Goal: Task Accomplishment & Management: Manage account settings

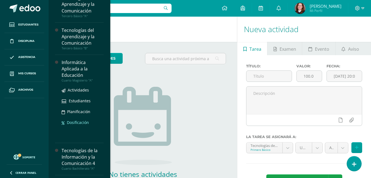
scroll to position [166, 0]
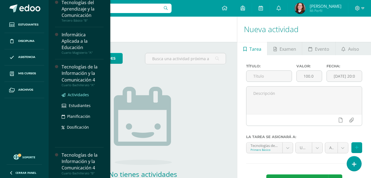
click at [75, 93] on span "Actividades" at bounding box center [78, 94] width 21 height 5
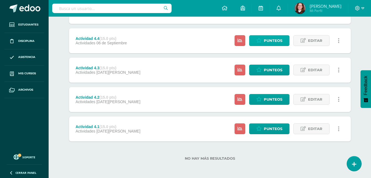
scroll to position [123, 0]
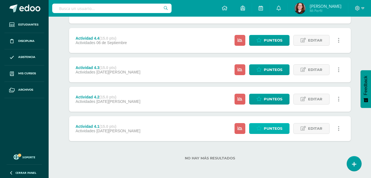
click at [273, 127] on span "Punteos" at bounding box center [273, 128] width 19 height 10
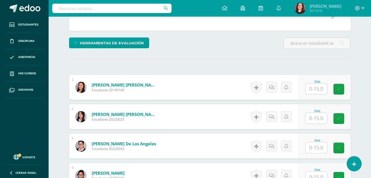
scroll to position [139, 0]
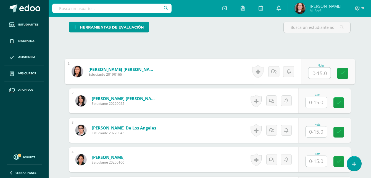
click at [320, 75] on input "text" at bounding box center [320, 72] width 22 height 11
type input "15"
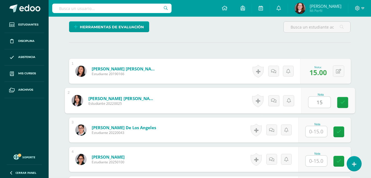
type input "15"
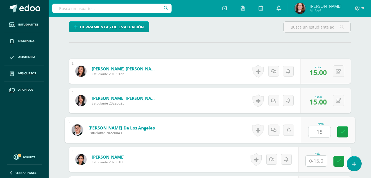
type input "15"
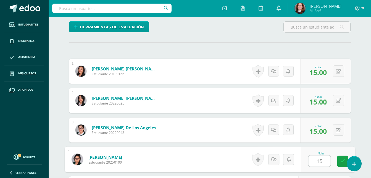
type input "15"
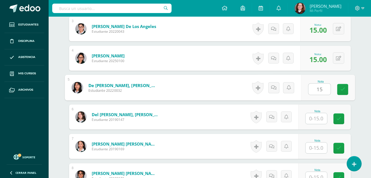
type input "15"
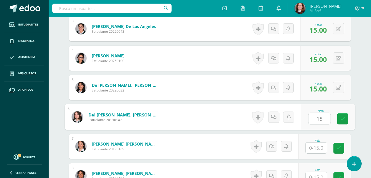
type input "15"
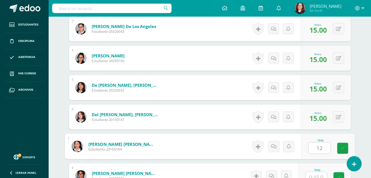
type input "12"
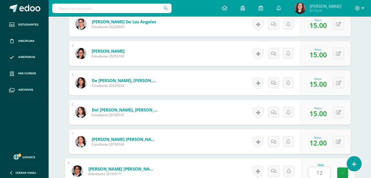
type input "12"
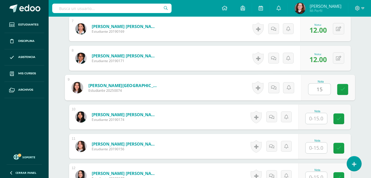
type input "15"
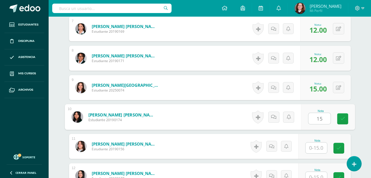
type input "15"
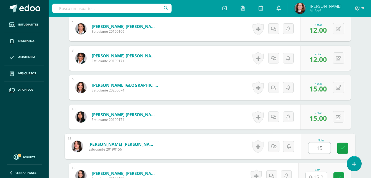
type input "15"
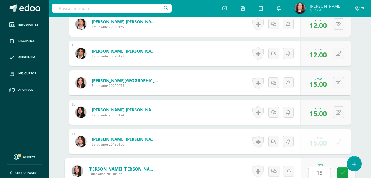
type input "15"
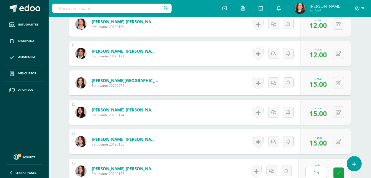
scroll to position [474, 0]
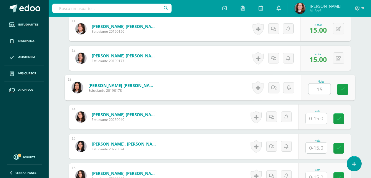
type input "15"
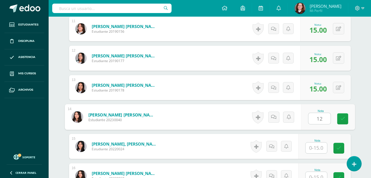
type input "12"
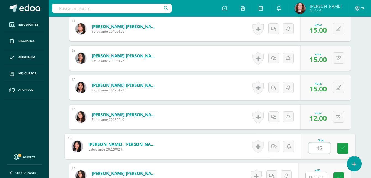
type input "12"
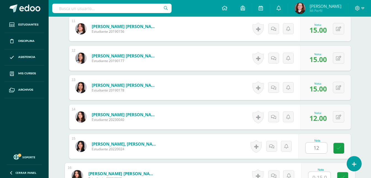
scroll to position [479, 0]
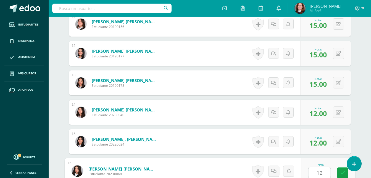
type input "12"
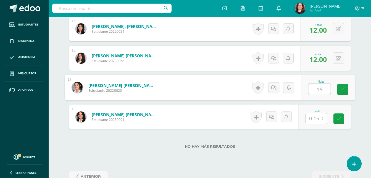
type input "15"
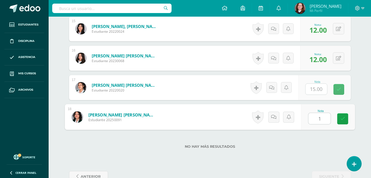
type input "15"
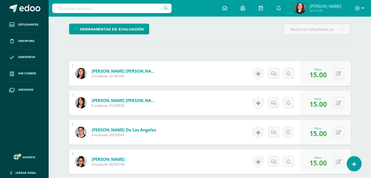
scroll to position [0, 0]
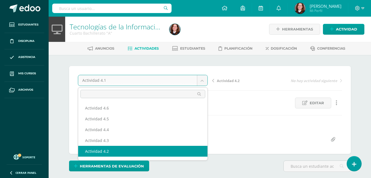
select select "/dashboard/teacher/grade-activity/106433/"
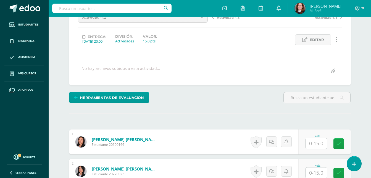
click at [318, 142] on input "text" at bounding box center [317, 143] width 22 height 11
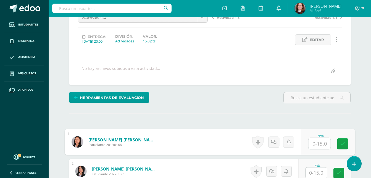
scroll to position [63, 0]
type input "15"
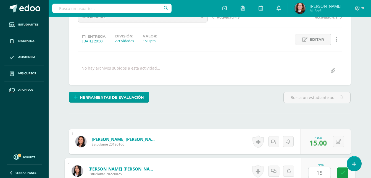
type input "15"
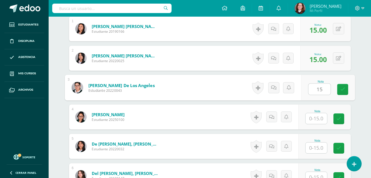
type input "15"
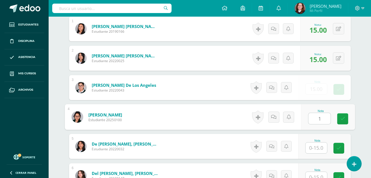
scroll to position [176, 0]
type input "13"
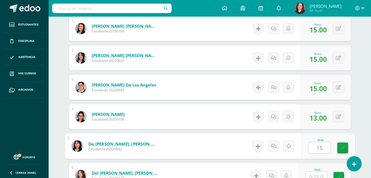
type input "15"
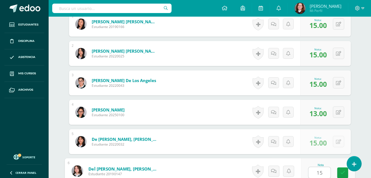
type input "15"
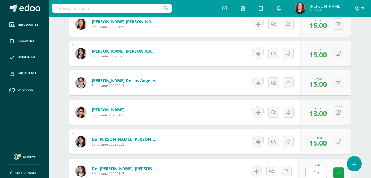
scroll to position [293, 0]
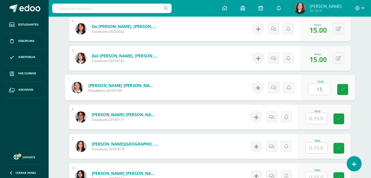
type input "15"
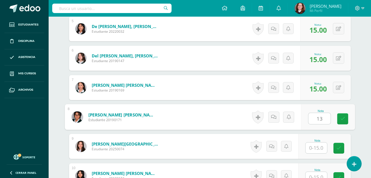
type input "13"
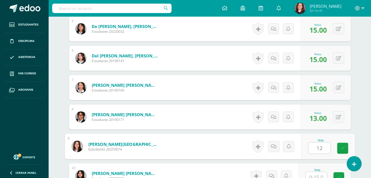
type input "12"
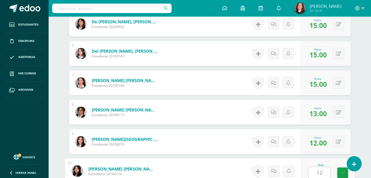
type input "12"
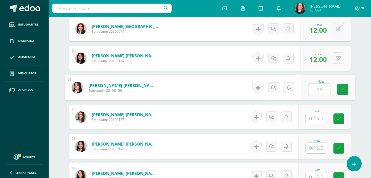
type input "15"
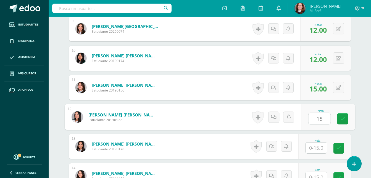
type input "15"
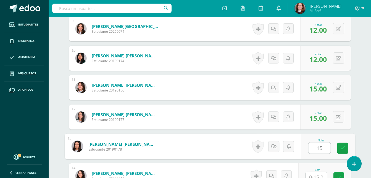
type input "15"
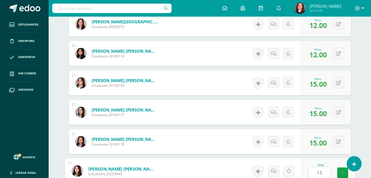
type input "15"
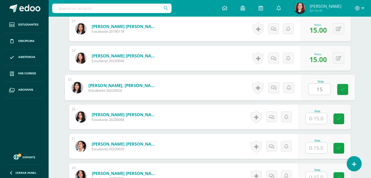
type input "15"
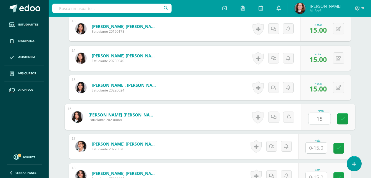
type input "15"
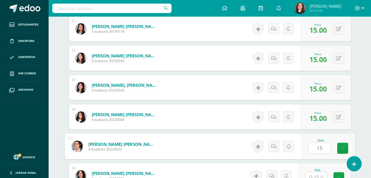
type input "15"
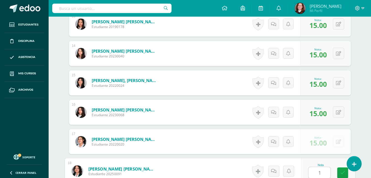
type input "15"
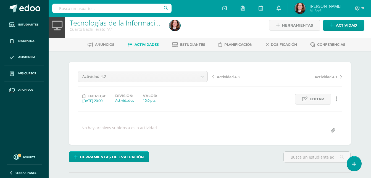
scroll to position [0, 0]
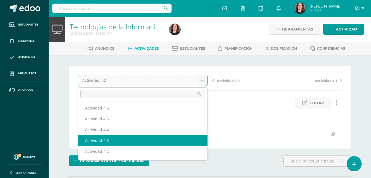
select select "/dashboard/teacher/grade-activity/106437/"
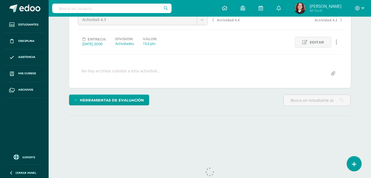
scroll to position [75, 0]
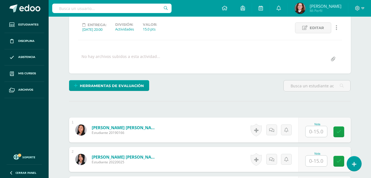
click at [313, 130] on input "text" at bounding box center [317, 131] width 22 height 11
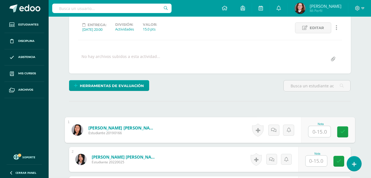
scroll to position [75, 0]
type input "15"
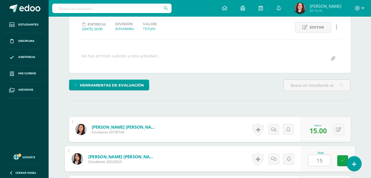
type input "15"
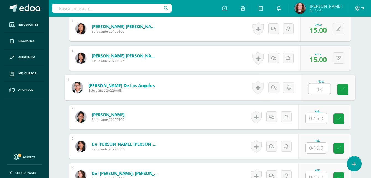
type input "14"
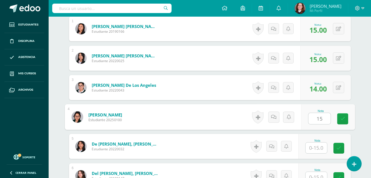
type input "15"
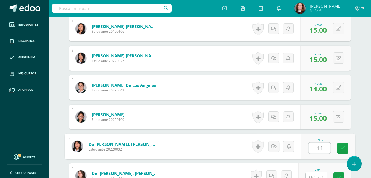
type input "14"
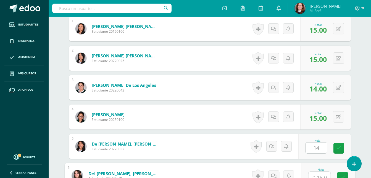
scroll to position [181, 0]
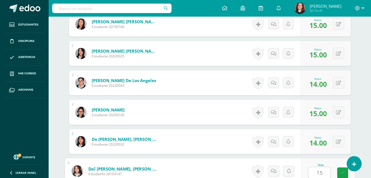
type input "15"
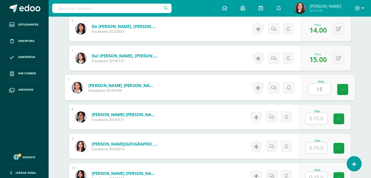
type input "15"
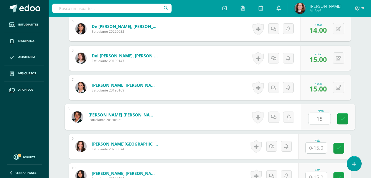
type input "15"
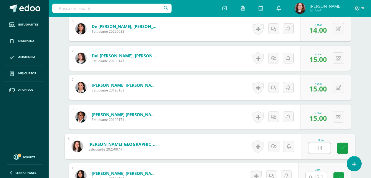
type input "14"
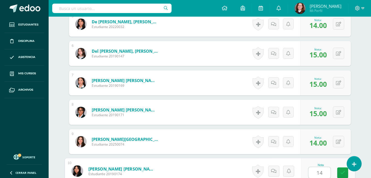
type input "14"
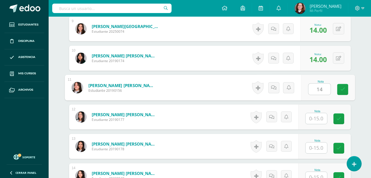
type input "14"
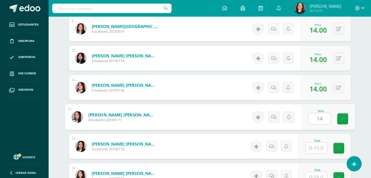
type input "14"
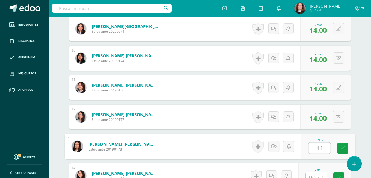
type input "14"
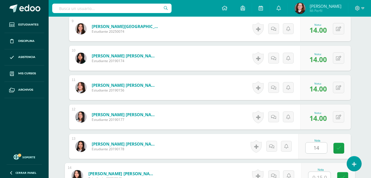
scroll to position [415, 0]
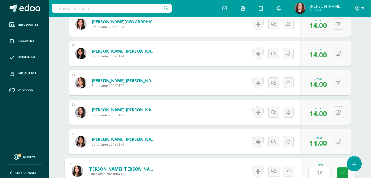
type input "14"
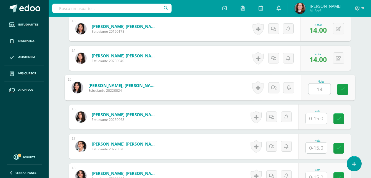
type input "14"
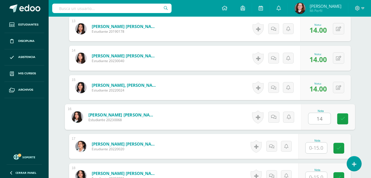
type input "14"
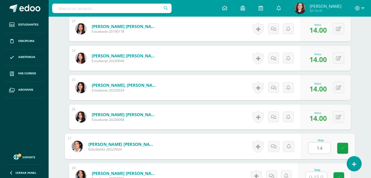
type input "14"
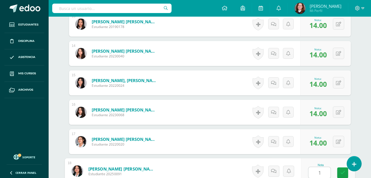
type input "15"
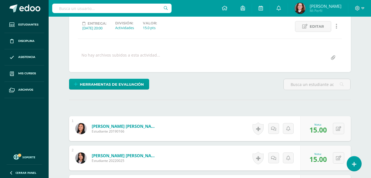
scroll to position [0, 0]
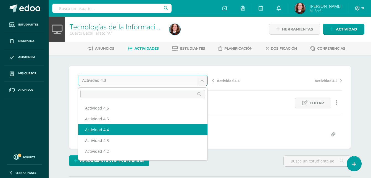
select select "/dashboard/teacher/grade-activity/106436/"
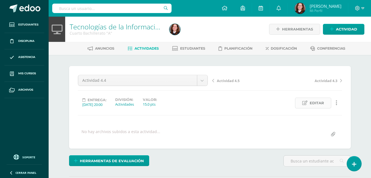
click at [325, 105] on link "Editar" at bounding box center [313, 102] width 36 height 11
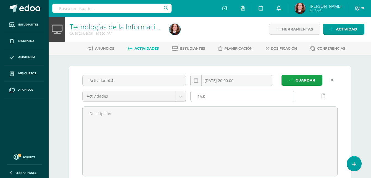
click at [212, 93] on input "15.0" at bounding box center [242, 96] width 103 height 11
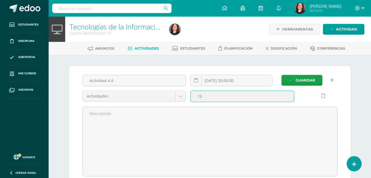
type input "1"
type input "20"
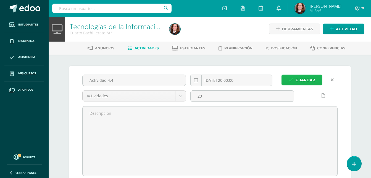
click at [297, 82] on span "Guardar" at bounding box center [306, 80] width 20 height 10
click at [295, 82] on button "Guardar" at bounding box center [302, 79] width 41 height 11
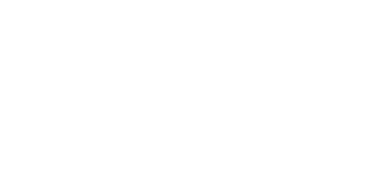
click at [0, 0] on html at bounding box center [0, 0] width 0 height 0
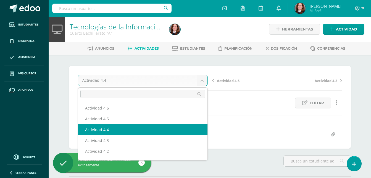
scroll to position [0, 0]
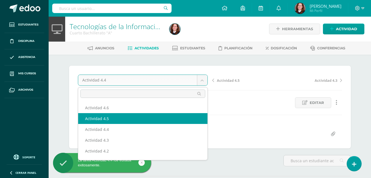
select select "/dashboard/teacher/grade-activity/106434/"
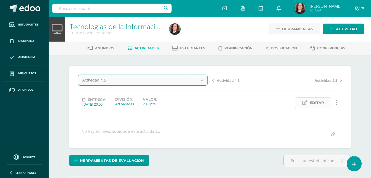
scroll to position [1, 0]
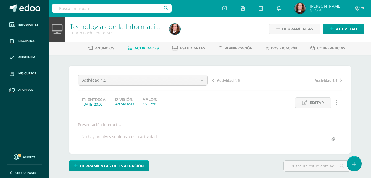
scroll to position [1, 0]
click at [320, 101] on span "Editar" at bounding box center [317, 102] width 14 height 10
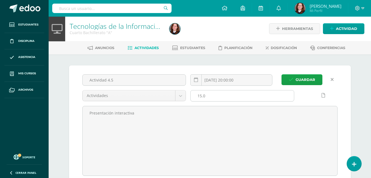
click at [233, 96] on input "15.0" at bounding box center [242, 95] width 103 height 11
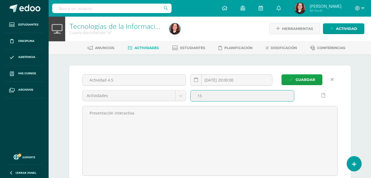
type input "1"
type input "20"
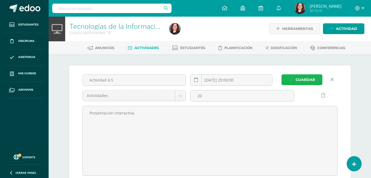
click at [306, 83] on span "Guardar" at bounding box center [306, 79] width 20 height 10
click at [314, 78] on span "Guardar" at bounding box center [306, 79] width 20 height 10
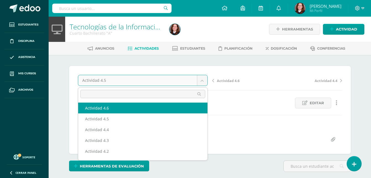
select select "/dashboard/teacher/grade-activity/106438/"
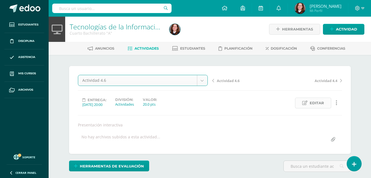
scroll to position [0, 0]
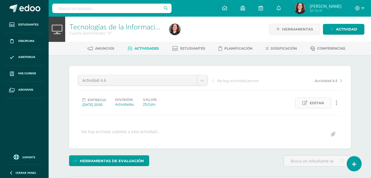
click at [308, 101] on link "Editar" at bounding box center [313, 102] width 36 height 11
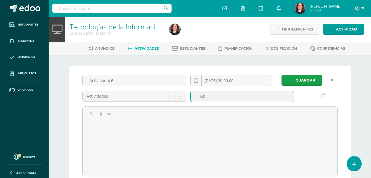
click at [201, 97] on input "25.0" at bounding box center [242, 96] width 103 height 11
type input "15.0"
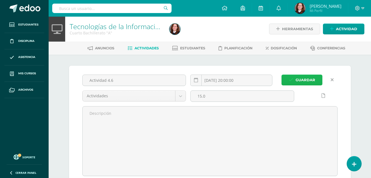
click at [303, 80] on span "Guardar" at bounding box center [306, 80] width 20 height 10
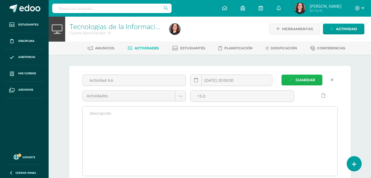
scroll to position [1, 0]
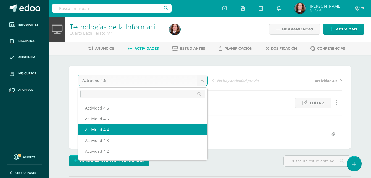
select select "/dashboard/teacher/grade-activity/106436/"
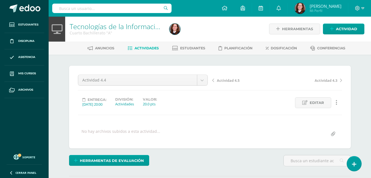
scroll to position [1, 0]
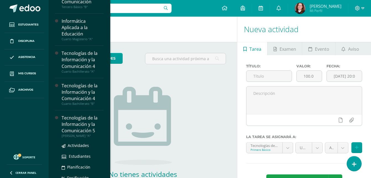
scroll to position [193, 0]
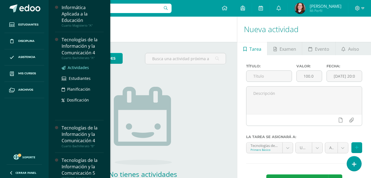
click at [81, 67] on span "Actividades" at bounding box center [78, 67] width 21 height 5
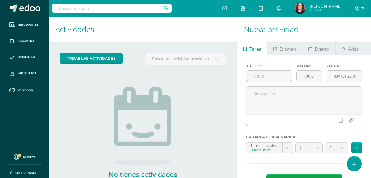
scroll to position [176, 0]
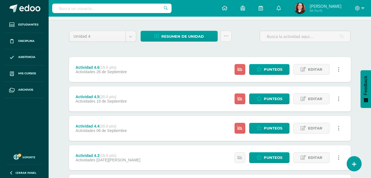
scroll to position [83, 0]
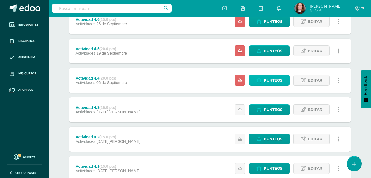
click at [275, 80] on span "Punteos" at bounding box center [273, 80] width 19 height 10
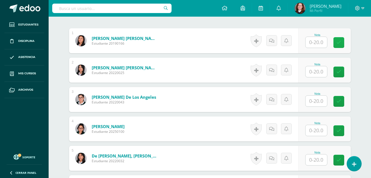
scroll to position [139, 0]
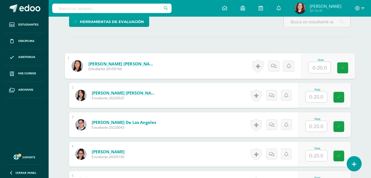
click at [319, 69] on input "text" at bounding box center [320, 67] width 22 height 11
type input "18"
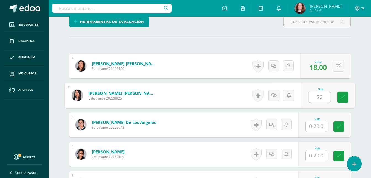
type input "20"
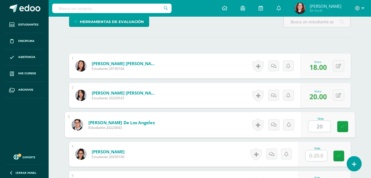
type input "20"
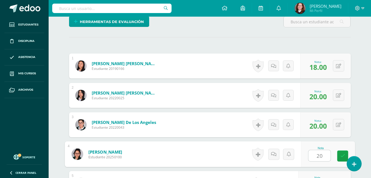
type input "20"
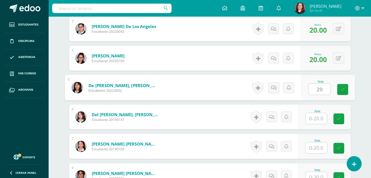
type input "20"
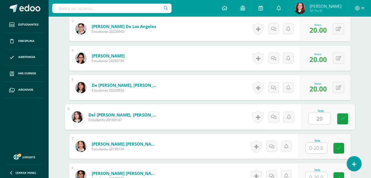
type input "20"
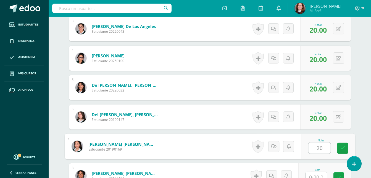
type input "20"
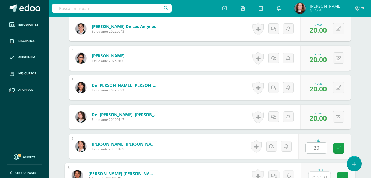
scroll to position [239, 0]
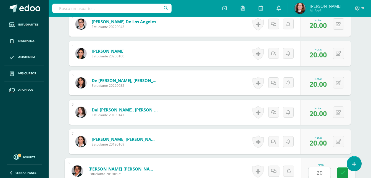
type input "20"
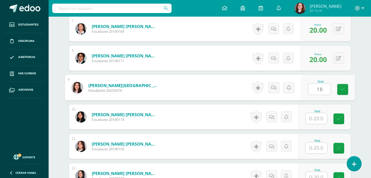
type input "18"
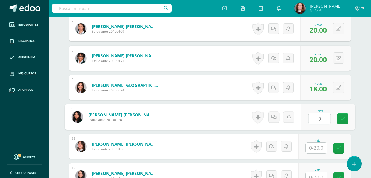
type input "0"
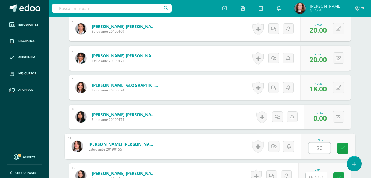
type input "20"
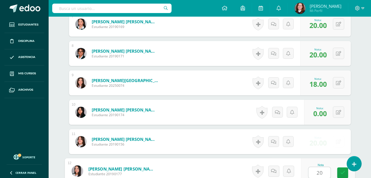
type input "20"
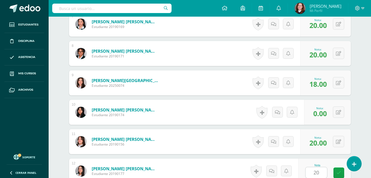
scroll to position [469, 0]
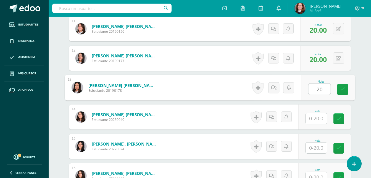
type input "20"
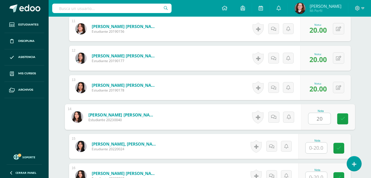
type input "20"
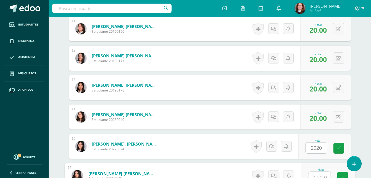
scroll to position [474, 0]
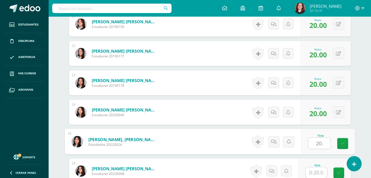
type input "20."
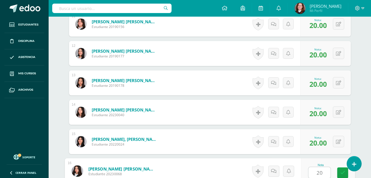
type input "20"
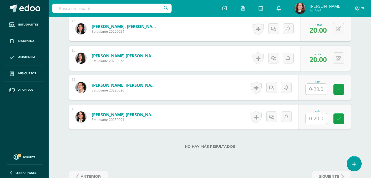
click at [315, 85] on input "text" at bounding box center [317, 89] width 22 height 11
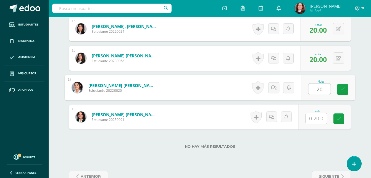
type input "20"
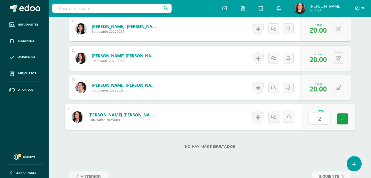
type input "20"
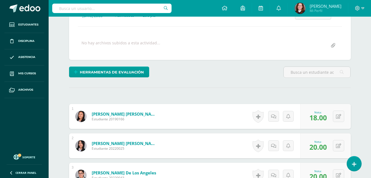
scroll to position [0, 0]
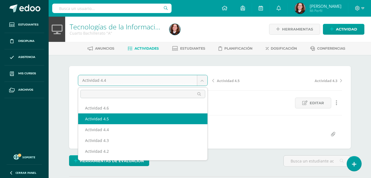
select select "/dashboard/teacher/grade-activity/106434/"
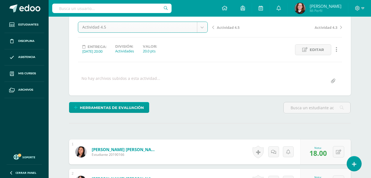
scroll to position [55, 0]
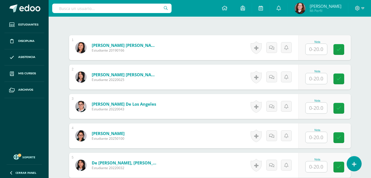
scroll to position [164, 0]
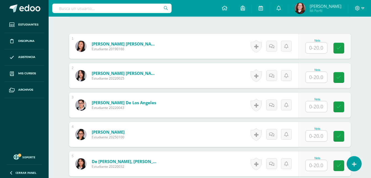
click at [319, 49] on input "text" at bounding box center [317, 47] width 22 height 11
type input "20"
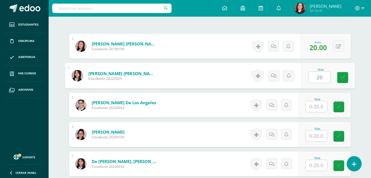
type input "20"
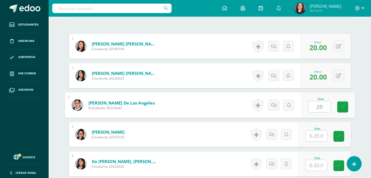
type input "20"
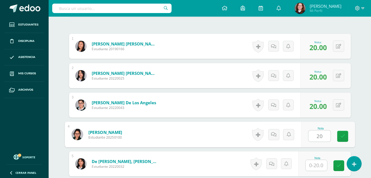
type input "20"
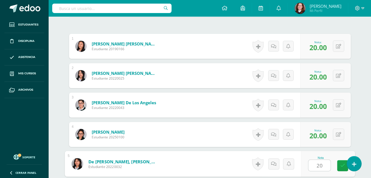
type input "20"
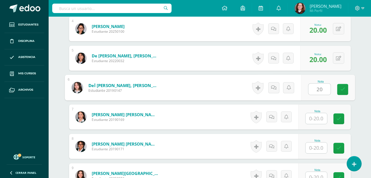
type input "20"
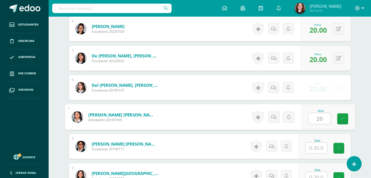
type input "20"
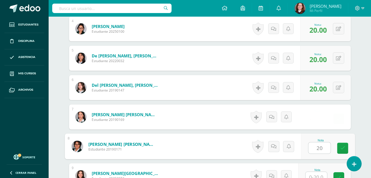
type input "20"
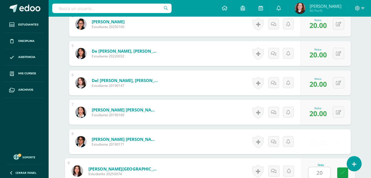
type input "20"
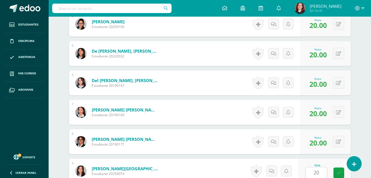
scroll to position [386, 0]
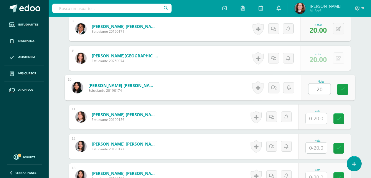
type input "20"
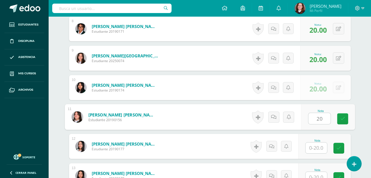
type input "20"
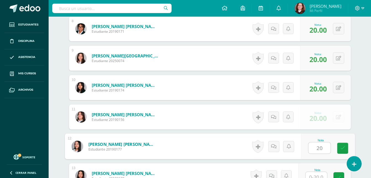
type input "20"
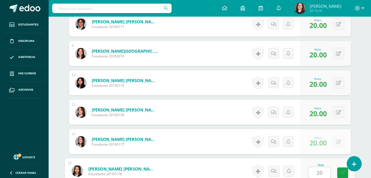
type input "20"
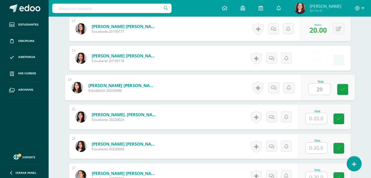
type input "20"
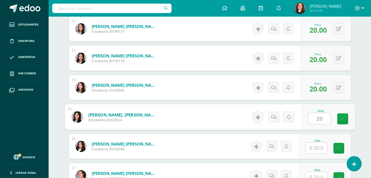
type input "20"
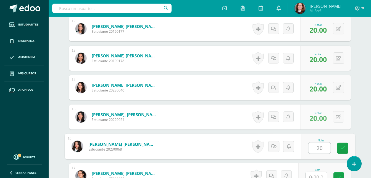
type input "20"
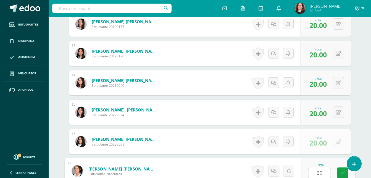
type input "20"
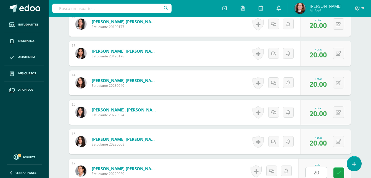
scroll to position [606, 0]
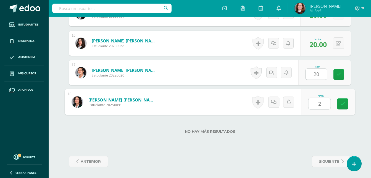
type input "20"
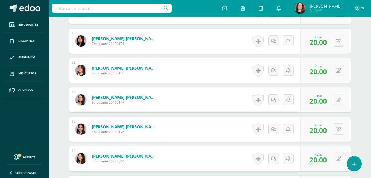
drag, startPoint x: 188, startPoint y: 92, endPoint x: 199, endPoint y: 78, distance: 17.7
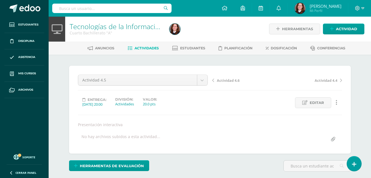
scroll to position [0, 0]
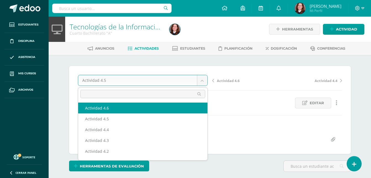
select select "/dashboard/teacher/grade-activity/106438/"
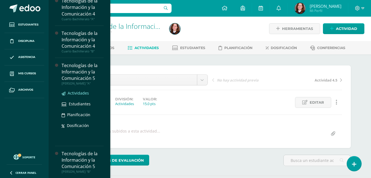
scroll to position [232, 0]
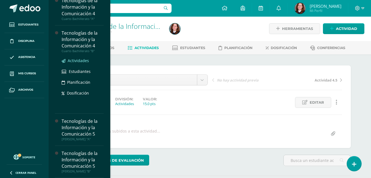
click at [82, 58] on span "Actividades" at bounding box center [78, 60] width 21 height 5
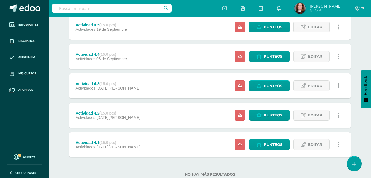
scroll to position [111, 0]
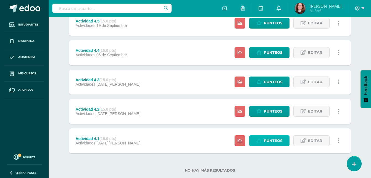
click at [270, 136] on span "Punteos" at bounding box center [273, 140] width 19 height 10
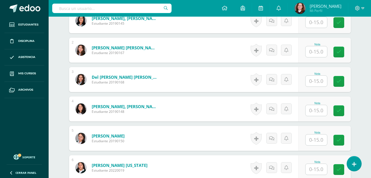
scroll to position [56, 0]
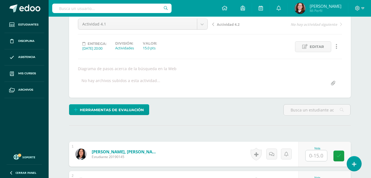
click at [319, 158] on input "text" at bounding box center [317, 155] width 22 height 11
type input "14"
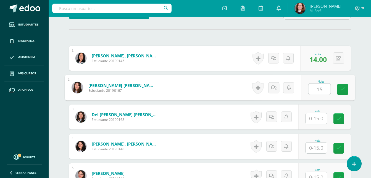
type input "15"
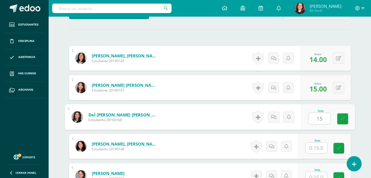
type input "15"
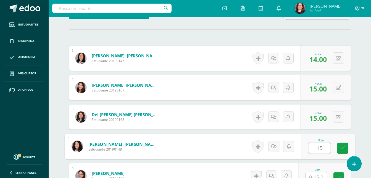
type input "15"
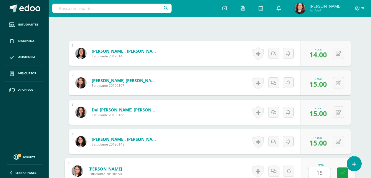
type input "15"
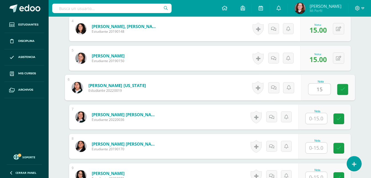
type input "15"
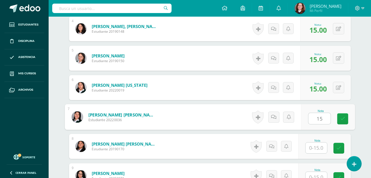
type input "15"
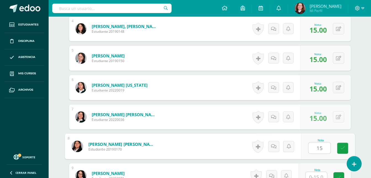
type input "15"
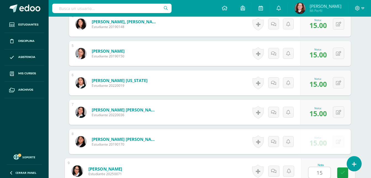
type input "15"
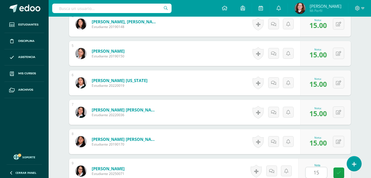
scroll to position [386, 0]
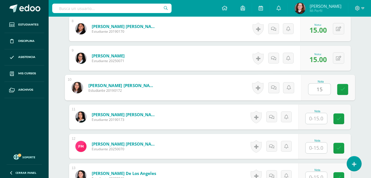
type input "15"
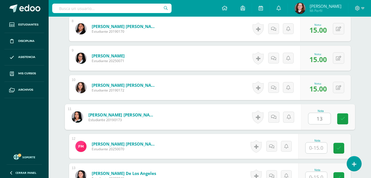
type input "13"
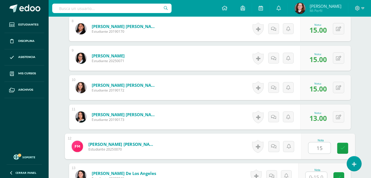
type input "15"
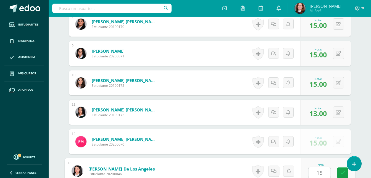
type input "15"
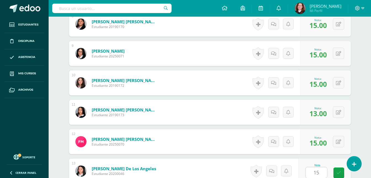
scroll to position [504, 0]
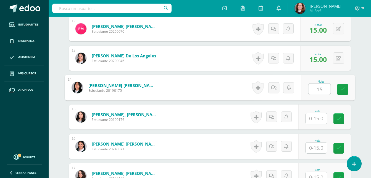
type input "15"
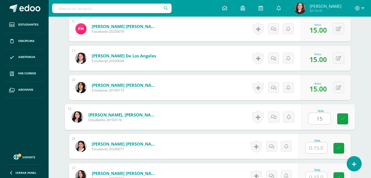
type input "15"
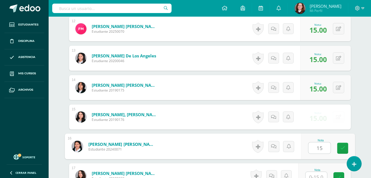
type input "15"
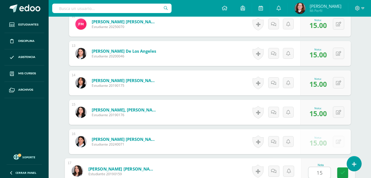
type input "15"
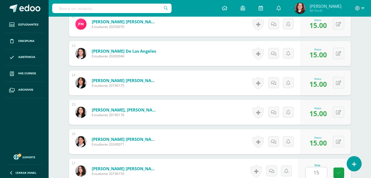
scroll to position [621, 0]
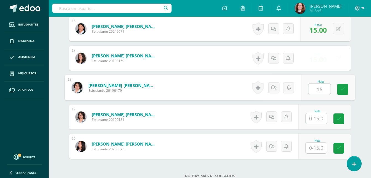
type input "15"
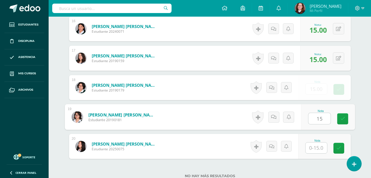
type input "15"
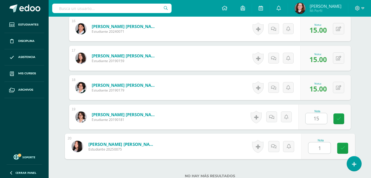
type input "15"
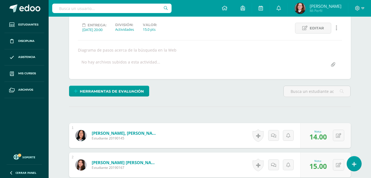
scroll to position [0, 0]
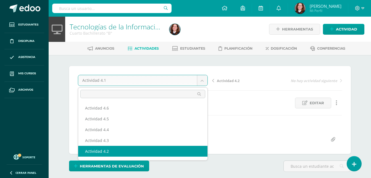
select select "/dashboard/teacher/grade-activity/106440/"
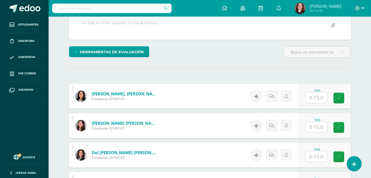
scroll to position [111, 0]
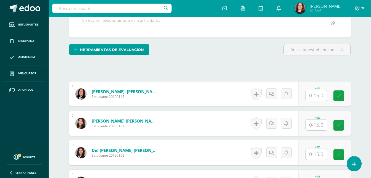
click at [319, 95] on input "text" at bounding box center [317, 95] width 22 height 11
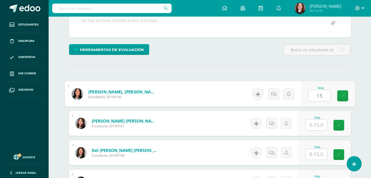
type input "15"
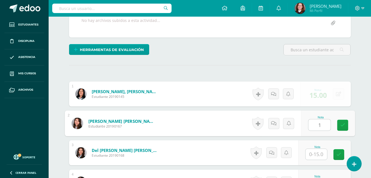
scroll to position [111, 0]
type input "15"
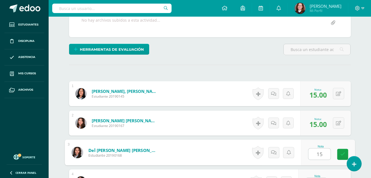
type input "15"
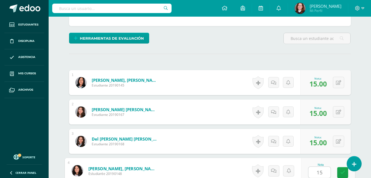
type input "15"
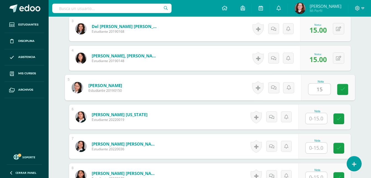
type input "15"
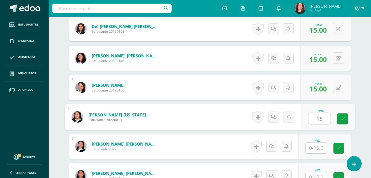
type input "15"
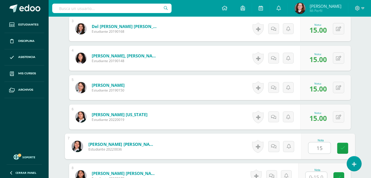
type input "15"
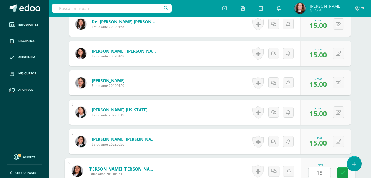
type input "15"
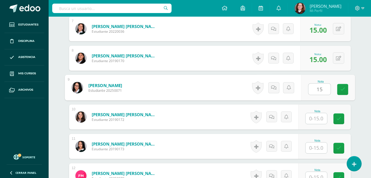
type input "15"
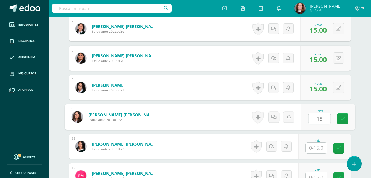
type input "15"
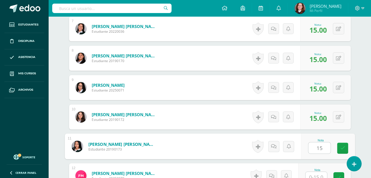
type input "15"
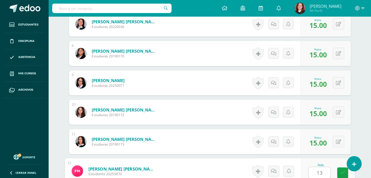
type input "13"
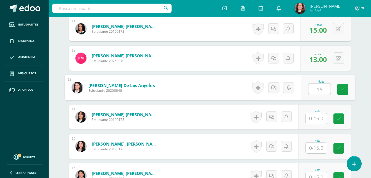
type input "15"
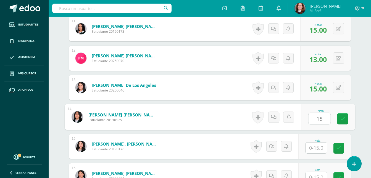
type input "15"
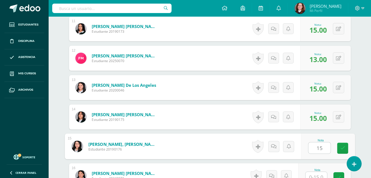
type input "15"
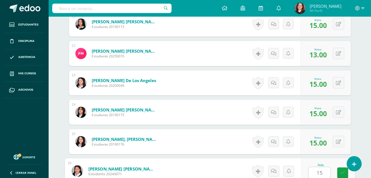
type input "15"
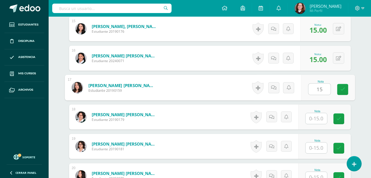
type input "15"
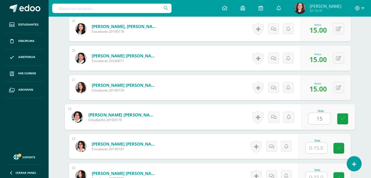
type input "15"
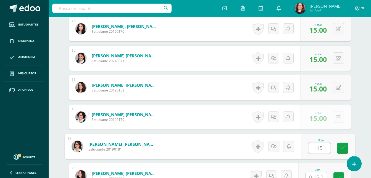
type input "15"
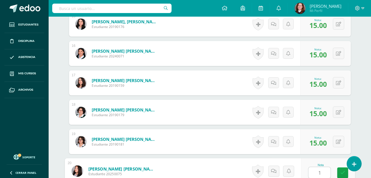
type input "13"
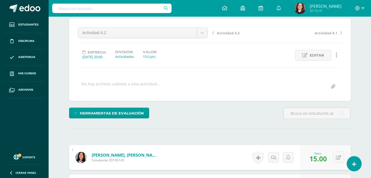
scroll to position [38, 0]
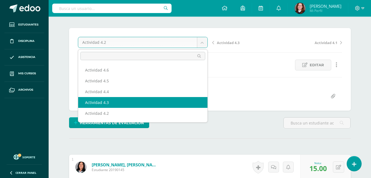
select select "/dashboard/teacher/grade-activity/106444/"
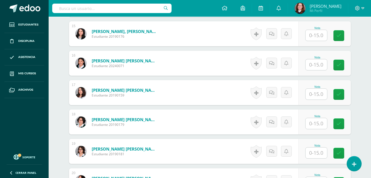
scroll to position [658, 0]
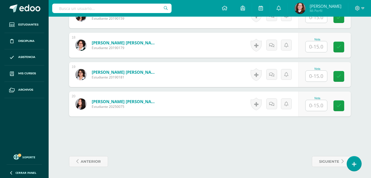
click at [323, 105] on input "text" at bounding box center [317, 105] width 22 height 11
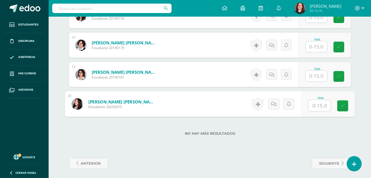
scroll to position [658, 0]
type input "13"
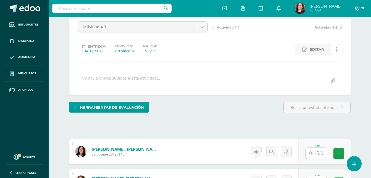
scroll to position [111, 0]
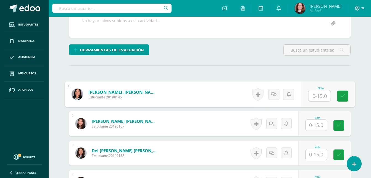
click at [317, 96] on input "text" at bounding box center [320, 95] width 22 height 11
type input "15"
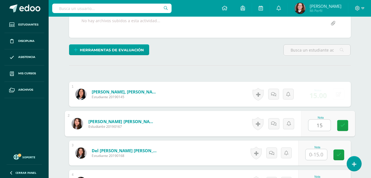
type input "15"
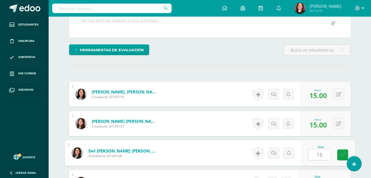
type input "15"
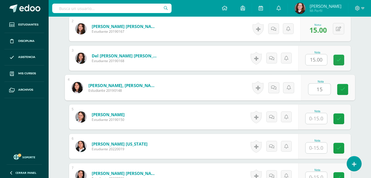
type input "15"
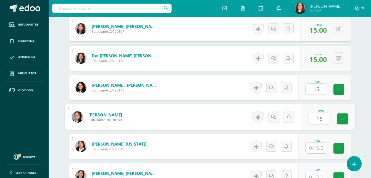
type input "15"
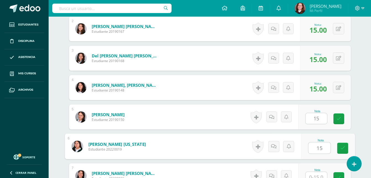
type input "15"
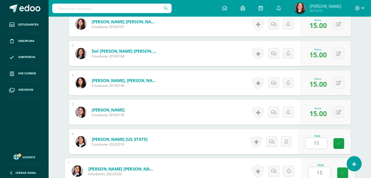
type input "15"
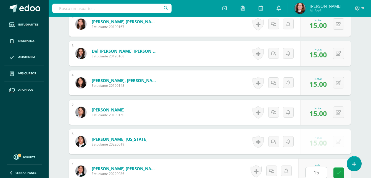
scroll to position [322, 0]
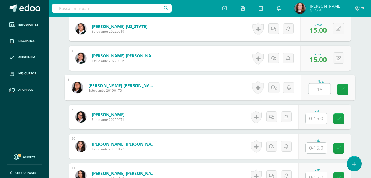
type input "15"
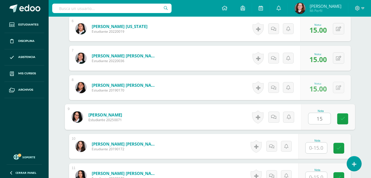
type input "15"
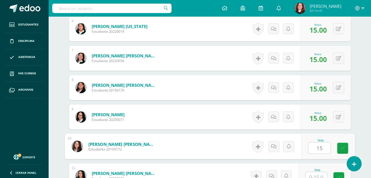
type input "15"
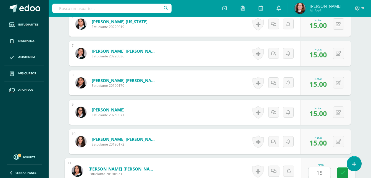
type input "15"
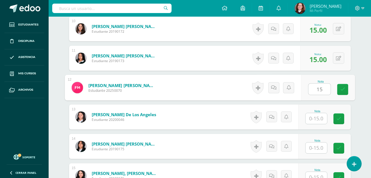
type input "15"
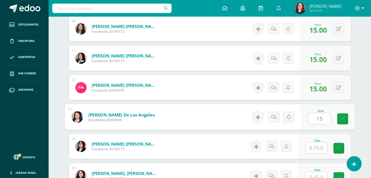
type input "15"
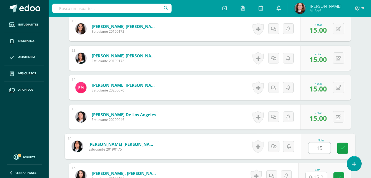
type input "15"
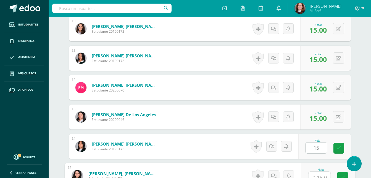
scroll to position [444, 0]
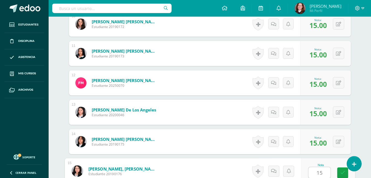
type input "15"
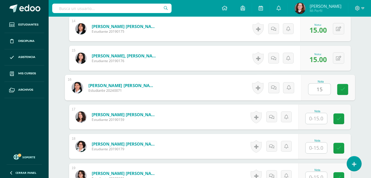
type input "15"
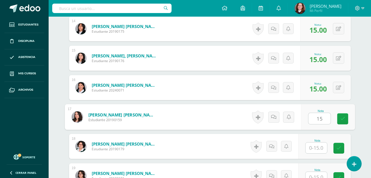
type input "15"
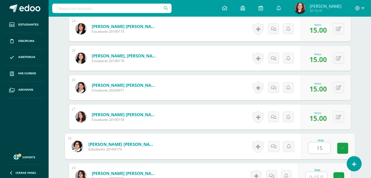
type input "15"
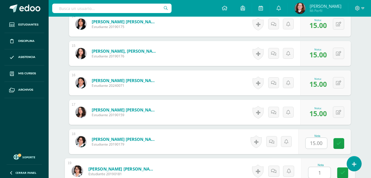
type input "15"
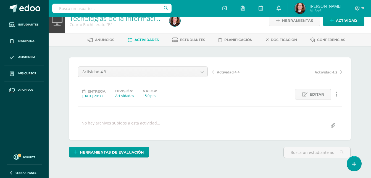
scroll to position [0, 0]
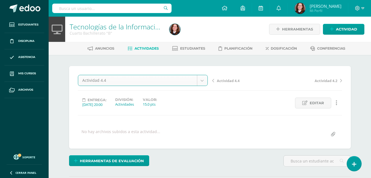
select select "/dashboard/teacher/grade-activity/106443/"
click at [309, 103] on link "Editar" at bounding box center [313, 102] width 36 height 11
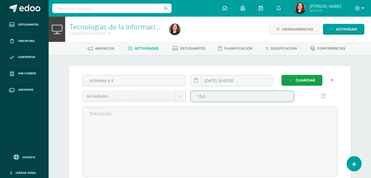
drag, startPoint x: 202, startPoint y: 97, endPoint x: 194, endPoint y: 97, distance: 8.3
click at [194, 97] on input "15.0" at bounding box center [242, 96] width 103 height 11
type input "20.0"
click at [282, 75] on button "Guardar" at bounding box center [302, 80] width 41 height 11
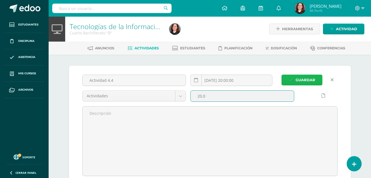
click at [299, 80] on span "Guardar" at bounding box center [306, 80] width 20 height 10
click at [292, 79] on icon "submit" at bounding box center [291, 79] width 5 height 5
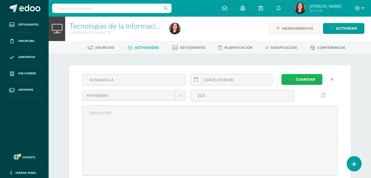
scroll to position [0, 0]
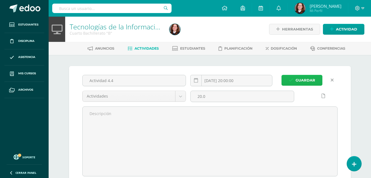
click at [303, 78] on span "Guardar" at bounding box center [306, 80] width 20 height 10
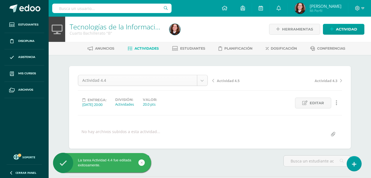
click at [204, 78] on body "La tarea Actividad 4.4 fue editada exitosamente. La tarea Actividad 4.4 fue edi…" at bounding box center [185, 109] width 371 height 219
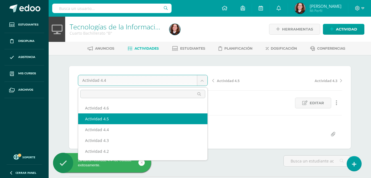
select select "/dashboard/teacher/grade-activity/106441/"
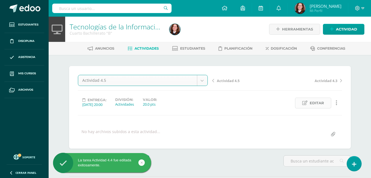
scroll to position [0, 0]
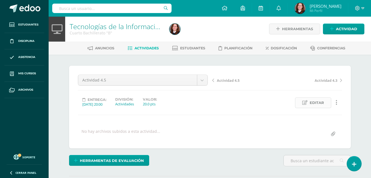
click at [314, 106] on span "Editar" at bounding box center [317, 102] width 14 height 10
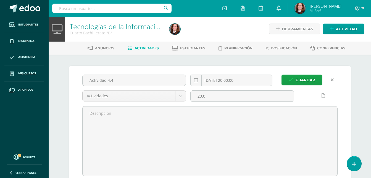
click at [333, 80] on icon at bounding box center [332, 79] width 3 height 5
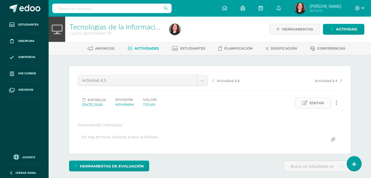
click at [314, 100] on span "Editar" at bounding box center [317, 103] width 14 height 10
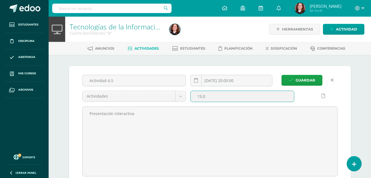
drag, startPoint x: 210, startPoint y: 95, endPoint x: 188, endPoint y: 93, distance: 21.6
click at [191, 93] on input "15.0" at bounding box center [242, 96] width 103 height 11
type input "20"
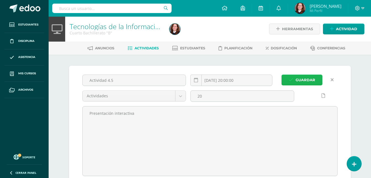
click at [302, 77] on span "Guardar" at bounding box center [306, 80] width 20 height 10
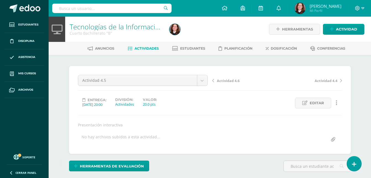
scroll to position [0, 0]
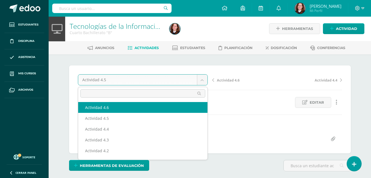
select select "/dashboard/teacher/grade-activity/106445/"
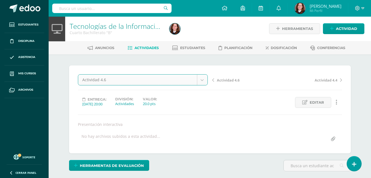
scroll to position [1, 0]
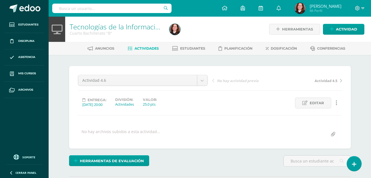
click at [306, 103] on icon at bounding box center [305, 102] width 5 height 5
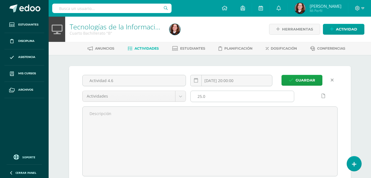
click at [199, 94] on input "25.0" at bounding box center [242, 96] width 103 height 11
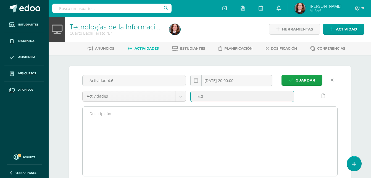
scroll to position [0, 0]
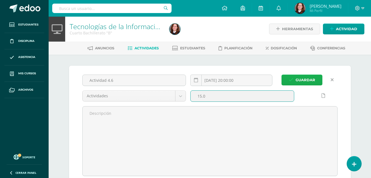
type input "15.0"
click at [302, 79] on span "Guardar" at bounding box center [306, 80] width 20 height 10
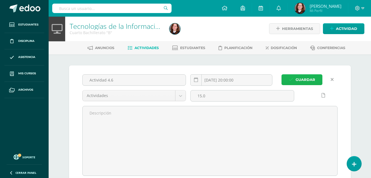
scroll to position [1, 0]
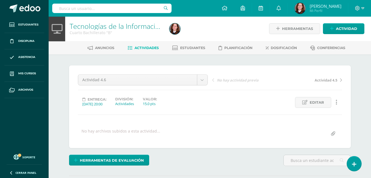
scroll to position [1, 0]
